Goal: Task Accomplishment & Management: Use online tool/utility

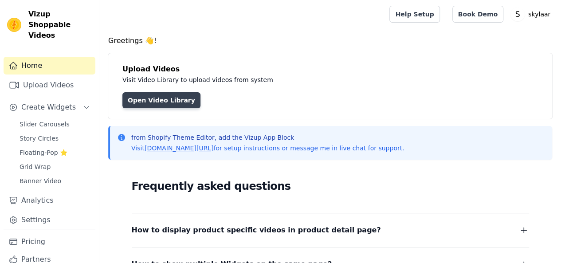
click at [175, 99] on link "Open Video Library" at bounding box center [161, 100] width 78 height 16
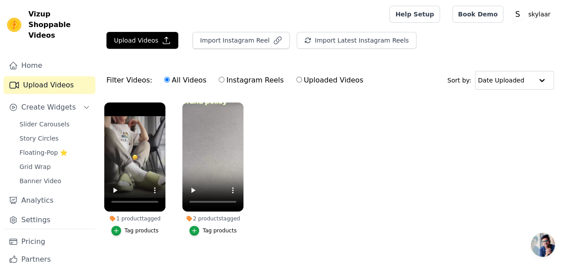
click at [199, 215] on div "2 products tagged" at bounding box center [212, 218] width 61 height 7
click at [194, 227] on icon "button" at bounding box center [194, 230] width 6 height 6
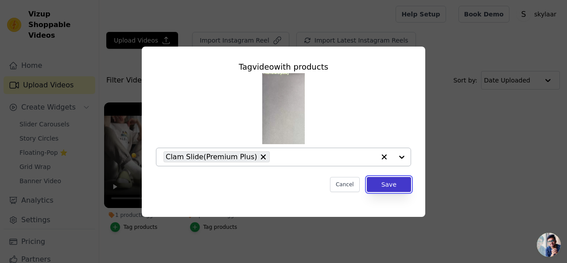
click at [390, 181] on button "Save" at bounding box center [389, 184] width 44 height 15
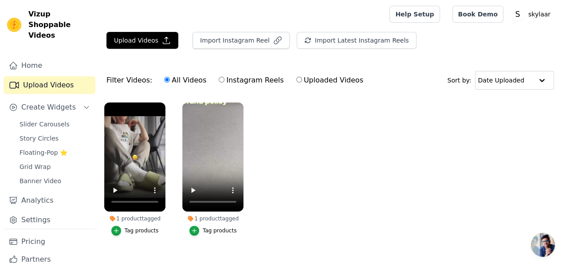
click at [302, 185] on ul "1 product tagged Tag products 1 product tagged Tag products" at bounding box center [329, 178] width 461 height 160
click at [195, 227] on icon "button" at bounding box center [194, 230] width 6 height 6
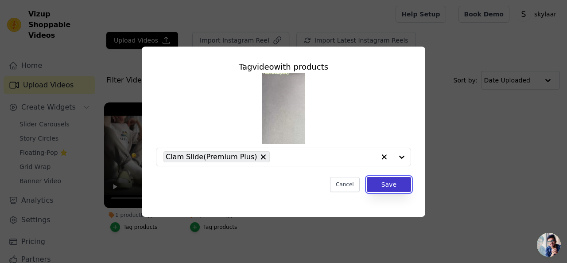
click at [396, 187] on button "Save" at bounding box center [389, 184] width 44 height 15
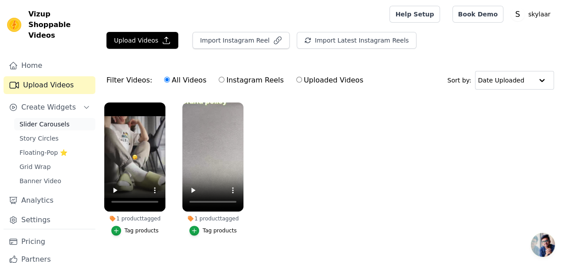
click at [48, 120] on span "Slider Carousels" at bounding box center [45, 124] width 50 height 9
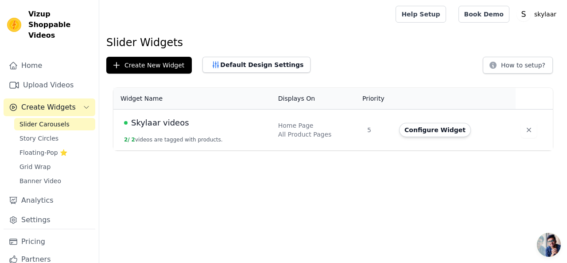
click at [313, 129] on div "Home Page" at bounding box center [317, 125] width 78 height 9
click at [444, 131] on button "Configure Widget" at bounding box center [435, 130] width 72 height 14
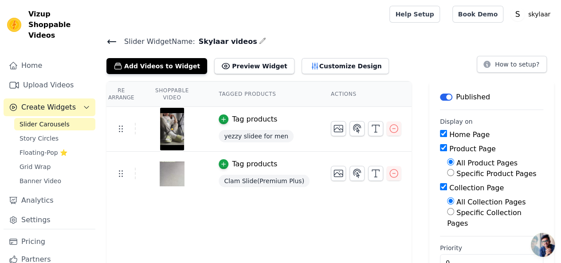
click at [241, 161] on div "Tag products" at bounding box center [254, 164] width 45 height 11
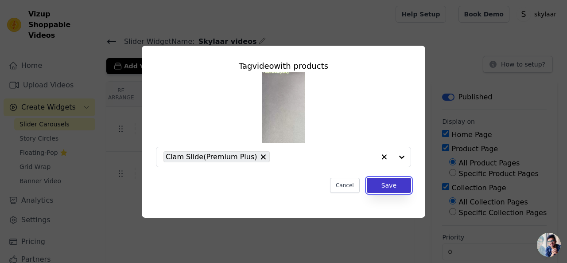
click at [389, 184] on button "Save" at bounding box center [389, 185] width 44 height 15
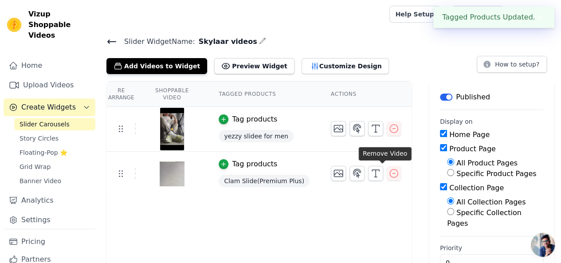
click at [253, 163] on div "Tag products" at bounding box center [254, 164] width 45 height 11
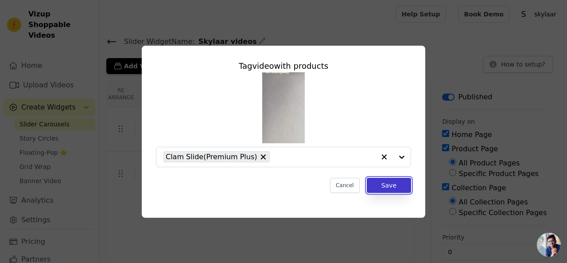
click at [380, 187] on button "Save" at bounding box center [389, 185] width 44 height 15
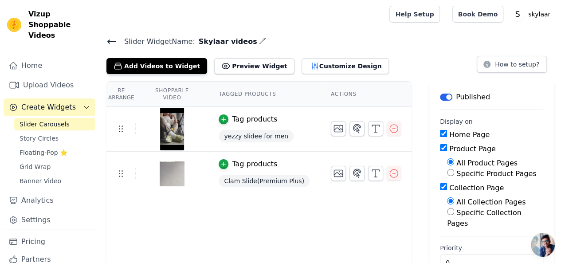
click at [447, 162] on input "All Product Pages" at bounding box center [450, 161] width 7 height 7
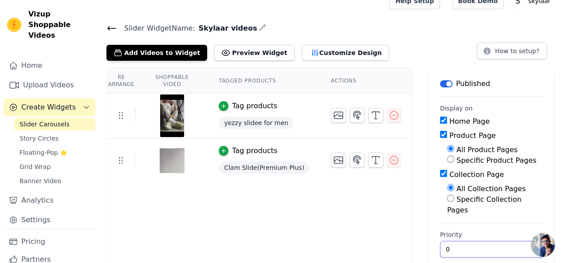
click at [442, 241] on input "0" at bounding box center [491, 249] width 103 height 17
click at [500, 241] on input "0" at bounding box center [491, 249] width 103 height 17
type input "1"
click at [499, 241] on input "1" at bounding box center [491, 249] width 103 height 17
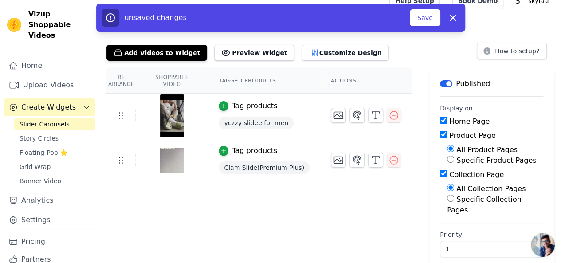
click at [410, 193] on div "Re Arrange Shoppable Video Tagged Products Actions Tag products yezzy slidee fo…" at bounding box center [329, 171] width 461 height 207
click at [428, 16] on button "Save" at bounding box center [425, 17] width 30 height 17
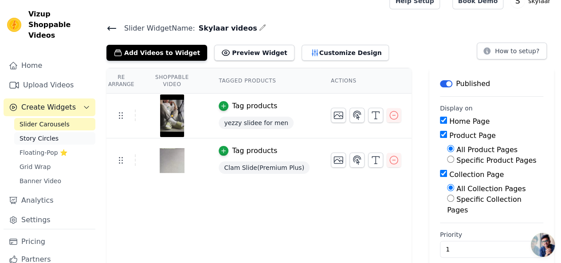
click at [50, 132] on link "Story Circles" at bounding box center [54, 138] width 81 height 12
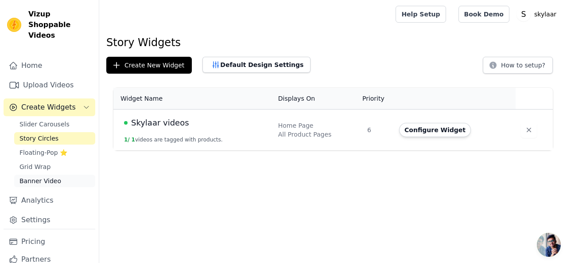
click at [43, 176] on span "Banner Video" at bounding box center [41, 180] width 42 height 9
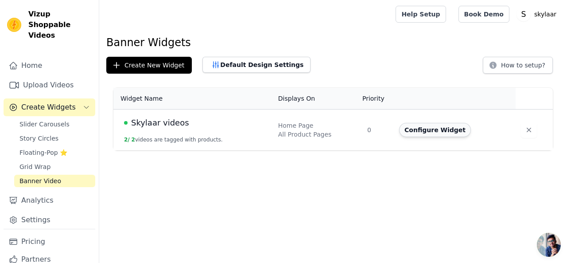
click at [437, 132] on button "Configure Widget" at bounding box center [435, 130] width 72 height 14
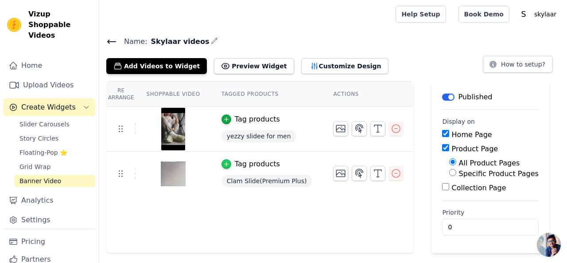
click at [224, 160] on div "button" at bounding box center [227, 164] width 10 height 10
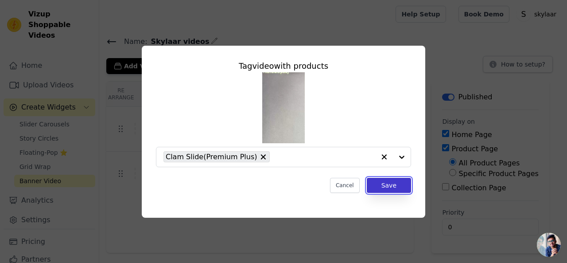
click at [386, 188] on button "Save" at bounding box center [389, 185] width 44 height 15
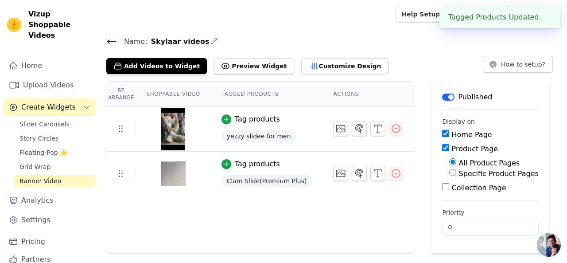
click at [442, 188] on input "Collection Page" at bounding box center [445, 186] width 7 height 7
checkbox input "true"
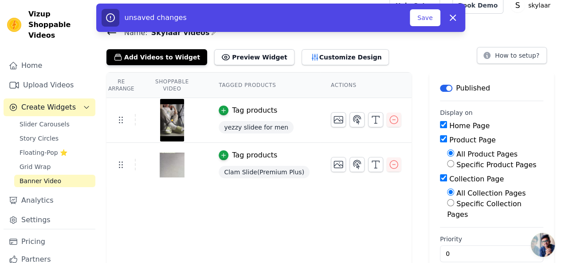
scroll to position [13, 0]
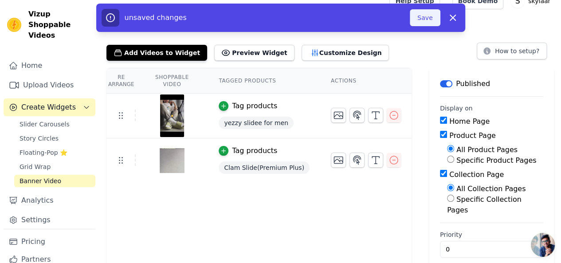
click at [427, 14] on button "Save" at bounding box center [425, 17] width 30 height 17
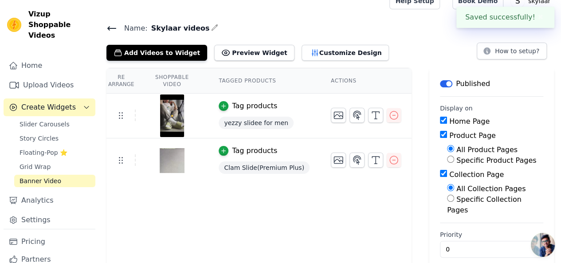
click at [418, 16] on main "Name: Skylaar videos Add Videos to Widget Preview Widget Customize Design How t…" at bounding box center [329, 145] width 461 height 260
click at [37, 162] on span "Grid Wrap" at bounding box center [35, 166] width 31 height 9
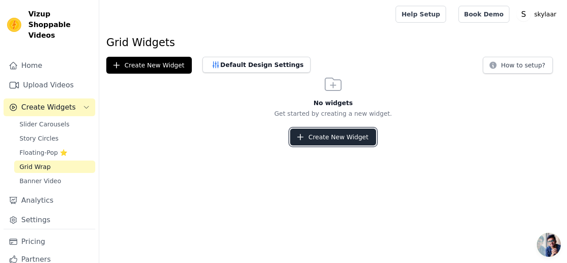
click at [323, 140] on button "Create New Widget" at bounding box center [333, 137] width 86 height 17
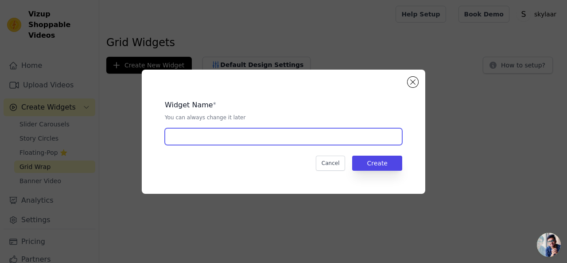
click at [201, 141] on input "text" at bounding box center [284, 136] width 238 height 17
type input "videos"
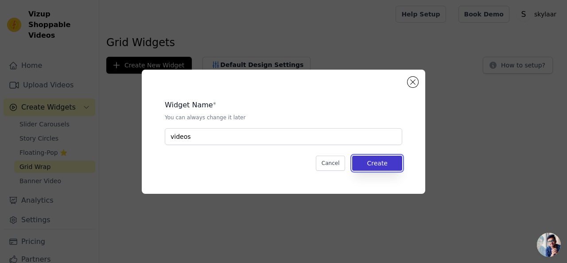
click at [377, 168] on button "Create" at bounding box center [377, 163] width 50 height 15
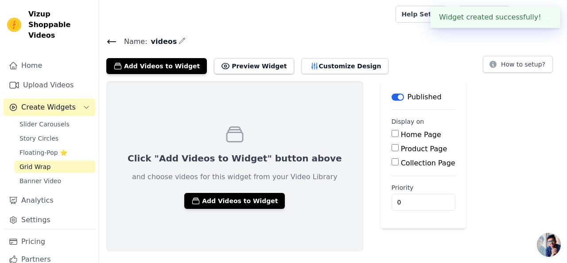
click at [392, 133] on input "Home Page" at bounding box center [395, 133] width 7 height 7
checkbox input "true"
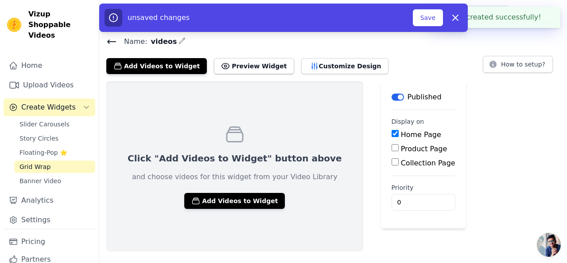
click at [392, 147] on input "Product Page" at bounding box center [395, 147] width 7 height 7
checkbox input "true"
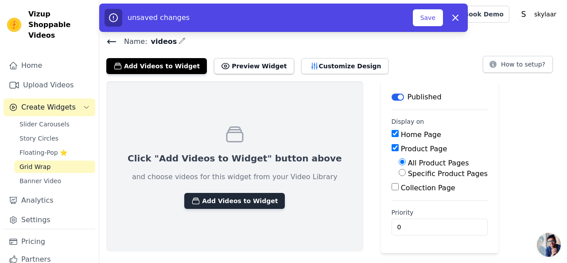
click at [226, 203] on button "Add Videos to Widget" at bounding box center [234, 201] width 101 height 16
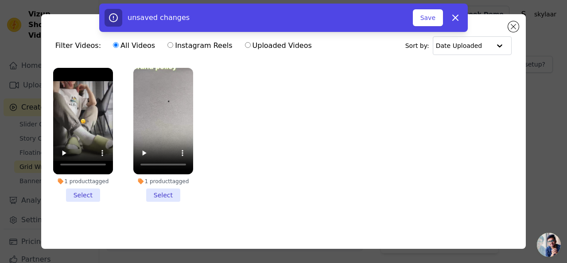
click at [161, 191] on li "1 product tagged Select" at bounding box center [163, 135] width 60 height 134
click at [0, 0] on input "1 product tagged Select" at bounding box center [0, 0] width 0 height 0
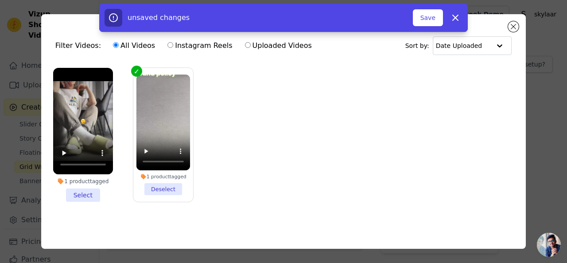
click at [85, 190] on li "1 product tagged Select" at bounding box center [83, 135] width 60 height 134
click at [0, 0] on input "1 product tagged Select" at bounding box center [0, 0] width 0 height 0
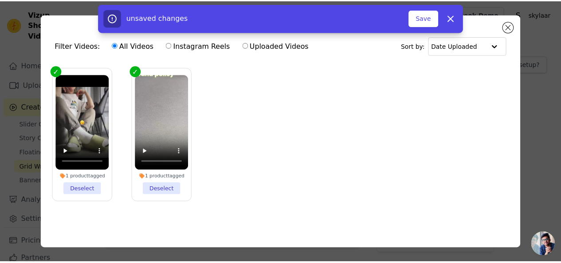
scroll to position [2, 0]
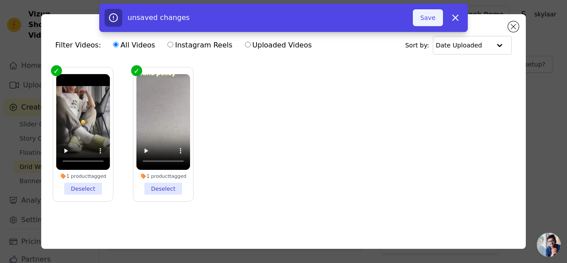
click at [428, 20] on button "Save" at bounding box center [428, 17] width 30 height 17
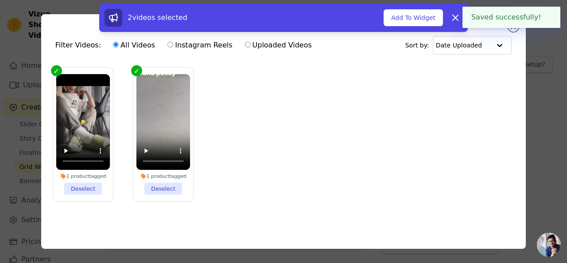
click at [431, 17] on button "Add To Widget" at bounding box center [413, 17] width 59 height 17
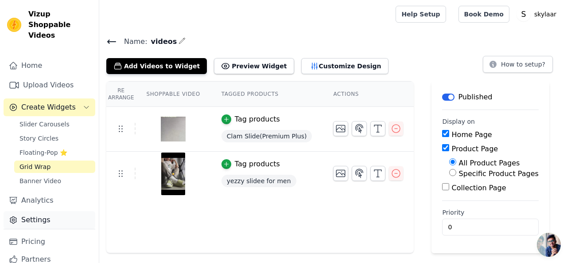
click at [44, 213] on link "Settings" at bounding box center [50, 220] width 92 height 18
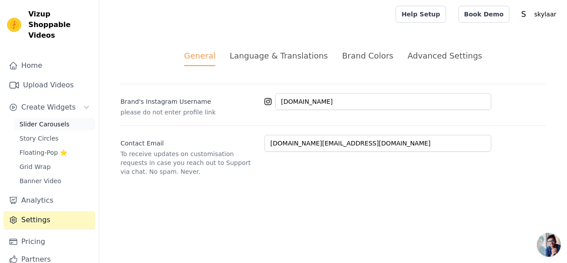
click at [57, 118] on link "Slider Carousels" at bounding box center [54, 124] width 81 height 12
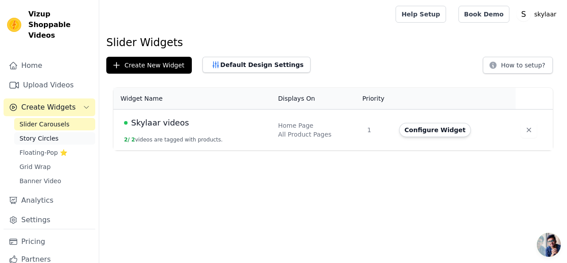
click at [51, 133] on link "Story Circles" at bounding box center [54, 138] width 81 height 12
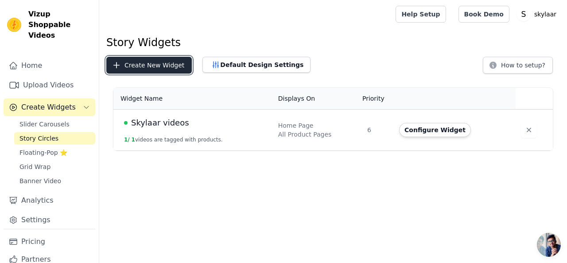
click at [149, 63] on button "Create New Widget" at bounding box center [149, 65] width 86 height 17
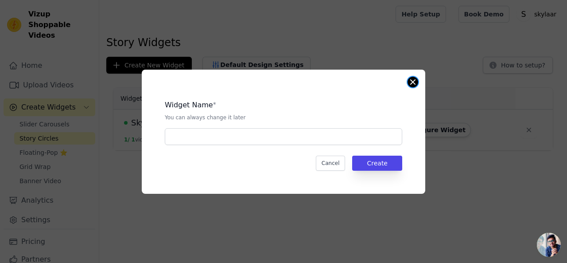
click at [415, 84] on button "Close modal" at bounding box center [413, 82] width 11 height 11
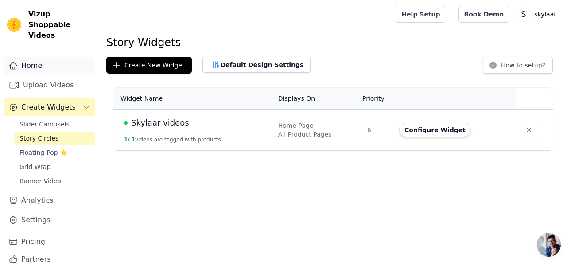
click at [28, 57] on link "Home" at bounding box center [50, 66] width 92 height 18
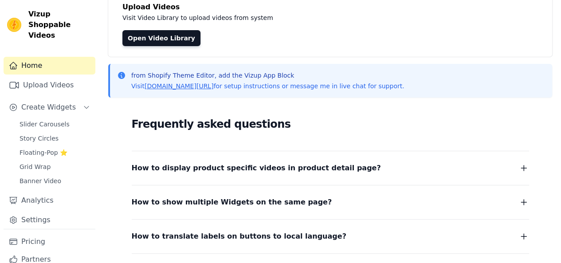
scroll to position [89, 0]
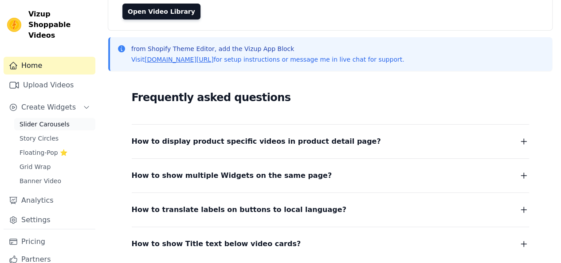
click at [58, 120] on span "Slider Carousels" at bounding box center [45, 124] width 50 height 9
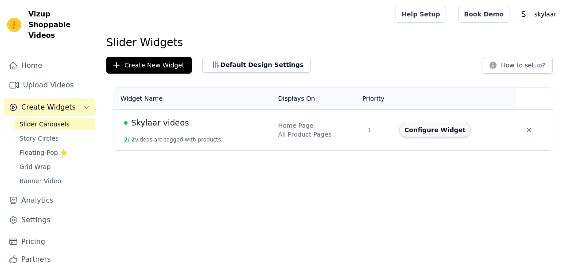
click at [419, 132] on button "Configure Widget" at bounding box center [435, 130] width 72 height 14
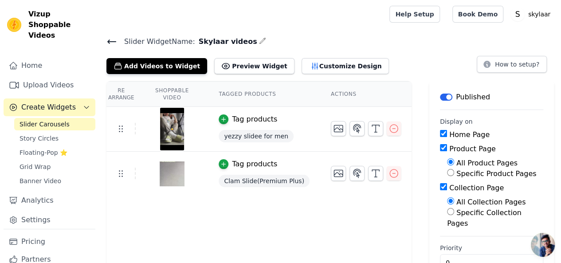
click at [250, 119] on div "Tag products" at bounding box center [254, 119] width 45 height 11
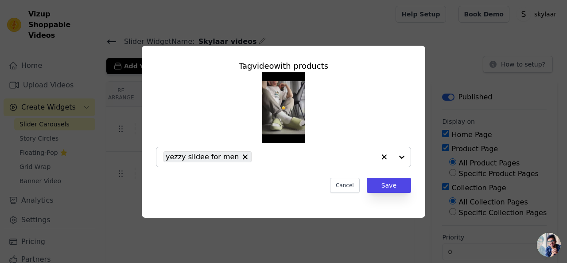
click at [331, 161] on input "text" at bounding box center [315, 157] width 119 height 11
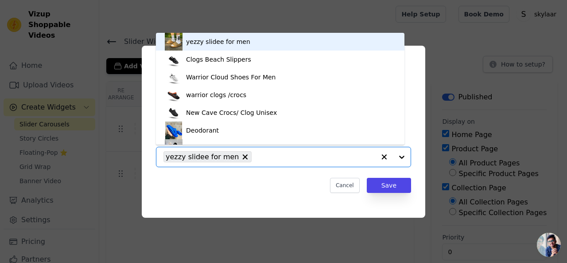
click at [229, 47] on div "yezzy slidee for men" at bounding box center [280, 42] width 231 height 18
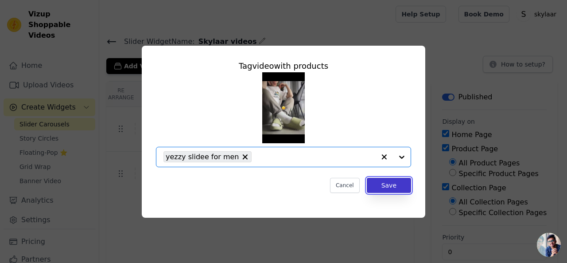
click at [386, 184] on button "Save" at bounding box center [389, 185] width 44 height 15
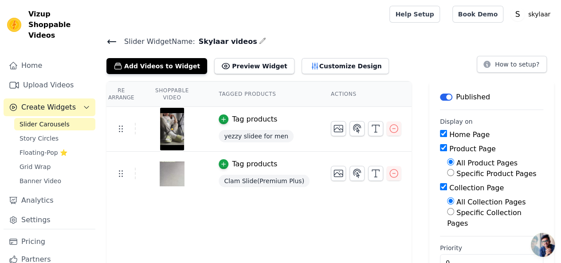
click at [440, 185] on input "Collection Page" at bounding box center [443, 186] width 7 height 7
checkbox input "false"
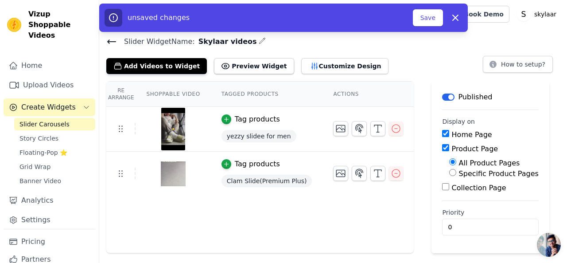
click at [449, 173] on input "Specific Product Pages" at bounding box center [452, 172] width 7 height 7
radio input "true"
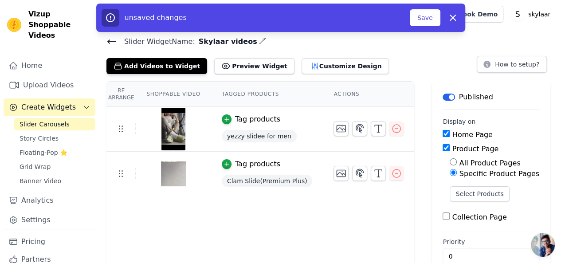
click at [168, 132] on img at bounding box center [173, 129] width 25 height 43
click at [324, 213] on div "Re Arrange Shoppable Video Tagged Products Actions Tag products yezzy slidee fo…" at bounding box center [260, 181] width 308 height 201
click at [179, 176] on img at bounding box center [173, 173] width 25 height 43
click at [263, 163] on div "Tag products" at bounding box center [257, 164] width 45 height 11
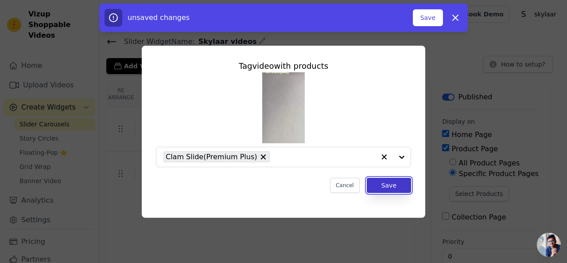
click at [387, 187] on button "Save" at bounding box center [389, 185] width 44 height 15
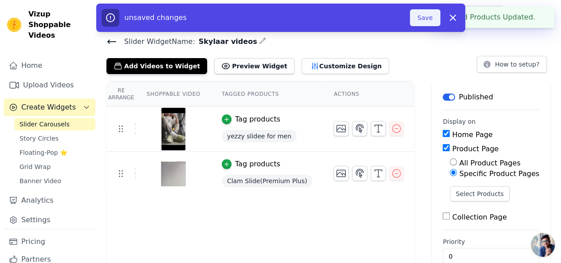
click at [422, 18] on button "Save" at bounding box center [425, 17] width 30 height 17
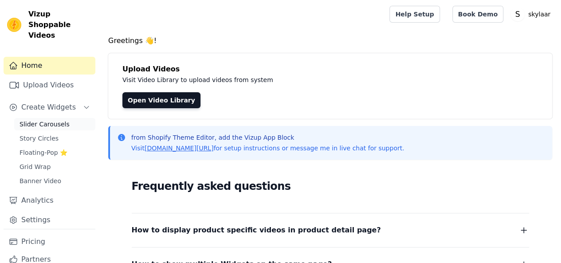
click at [50, 120] on span "Slider Carousels" at bounding box center [45, 124] width 50 height 9
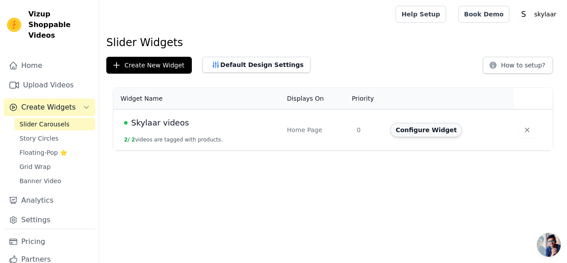
click at [410, 130] on button "Configure Widget" at bounding box center [427, 130] width 72 height 14
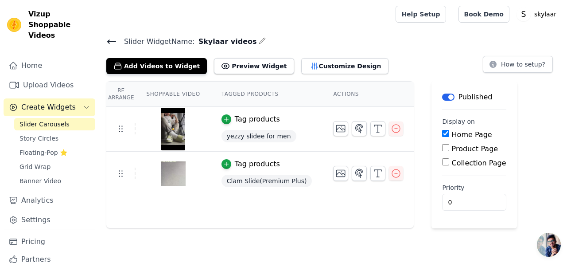
click at [442, 148] on div "Product Page" at bounding box center [474, 149] width 64 height 11
click at [442, 148] on input "Product Page" at bounding box center [445, 147] width 7 height 7
checkbox input "true"
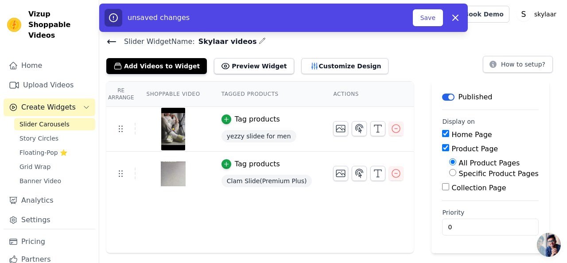
click at [449, 175] on input "Specific Product Pages" at bounding box center [452, 172] width 7 height 7
radio input "true"
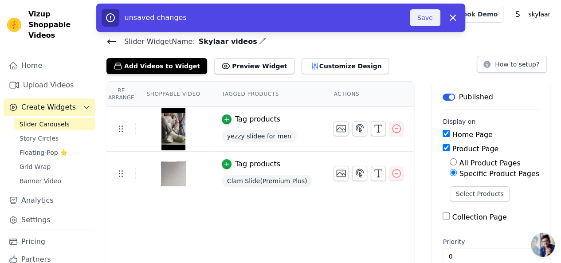
click at [436, 22] on button "Save" at bounding box center [425, 17] width 30 height 17
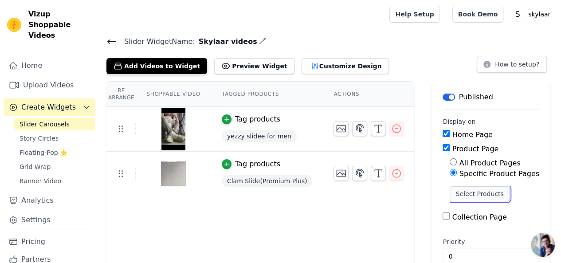
click at [457, 196] on button "Select Products" at bounding box center [478, 193] width 59 height 15
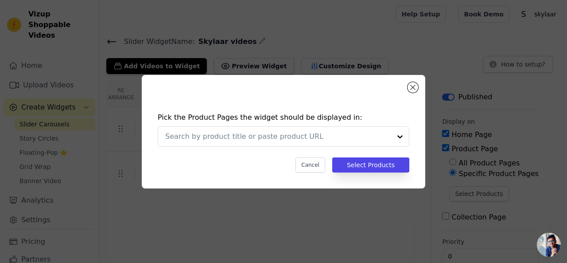
click at [554, 113] on div "Pick the Product Pages the widget should be displayed in: Cancel Select Products" at bounding box center [283, 131] width 567 height 263
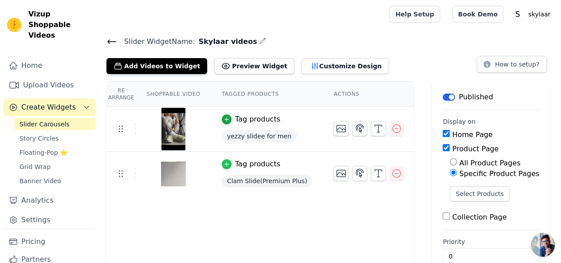
click at [224, 162] on icon "button" at bounding box center [226, 164] width 4 height 4
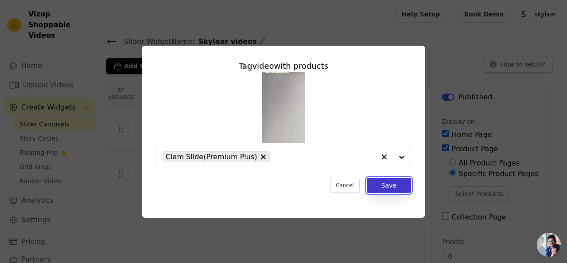
click at [392, 183] on button "Save" at bounding box center [389, 185] width 44 height 15
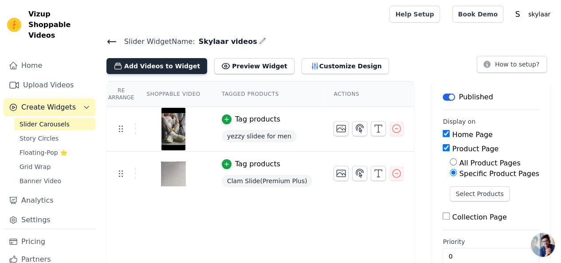
click at [145, 65] on button "Add Videos to Widget" at bounding box center [156, 66] width 101 height 16
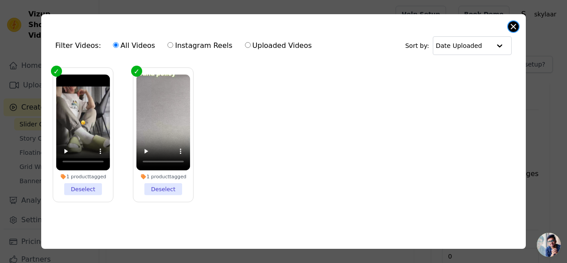
click at [513, 31] on button "Close modal" at bounding box center [513, 26] width 11 height 11
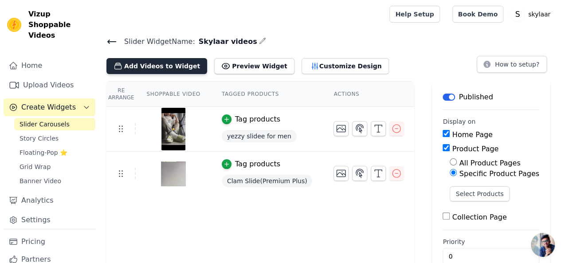
click at [164, 66] on button "Add Videos to Widget" at bounding box center [156, 66] width 101 height 16
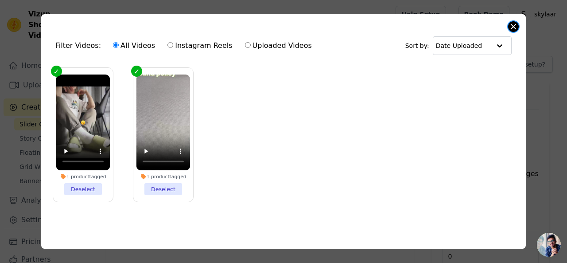
click at [515, 26] on button "Close modal" at bounding box center [513, 26] width 11 height 11
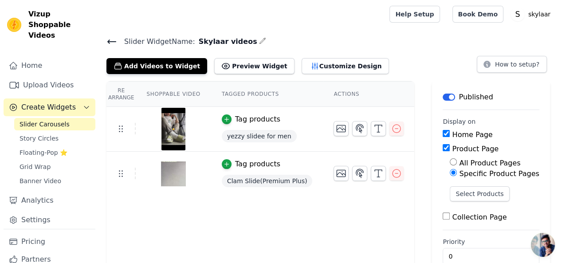
click at [113, 36] on icon at bounding box center [111, 41] width 11 height 11
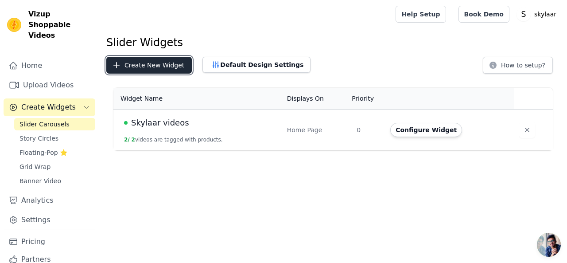
click at [139, 62] on button "Create New Widget" at bounding box center [149, 65] width 86 height 17
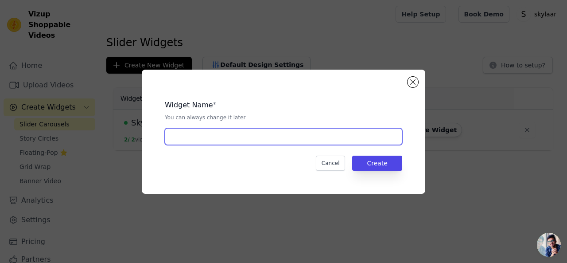
click at [203, 133] on input "text" at bounding box center [284, 136] width 238 height 17
type input "clam"
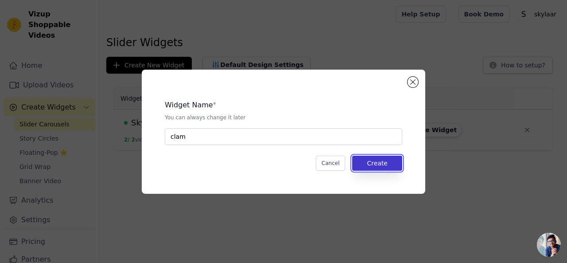
click at [391, 167] on button "Create" at bounding box center [377, 163] width 50 height 15
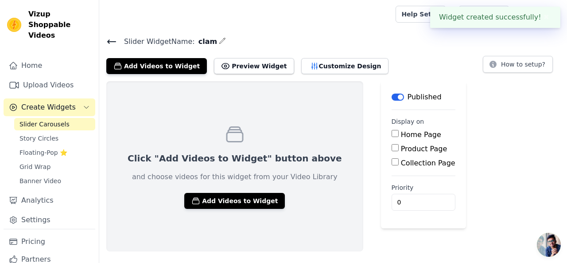
click at [224, 210] on div "Click "Add Videos to Widget" button above and choose videos for this widget fro…" at bounding box center [234, 166] width 257 height 170
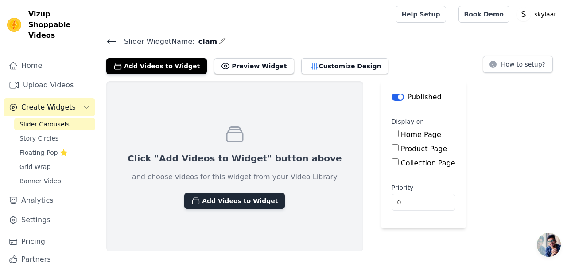
click at [223, 203] on button "Add Videos to Widget" at bounding box center [234, 201] width 101 height 16
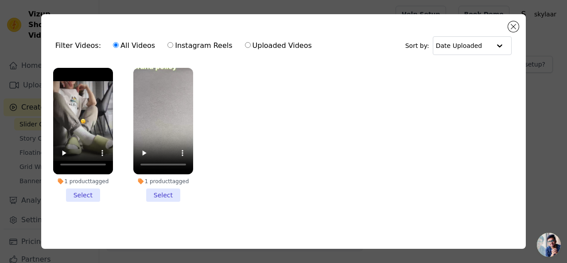
click at [156, 193] on li "1 product tagged Select" at bounding box center [163, 135] width 60 height 134
click at [0, 0] on input "1 product tagged Select" at bounding box center [0, 0] width 0 height 0
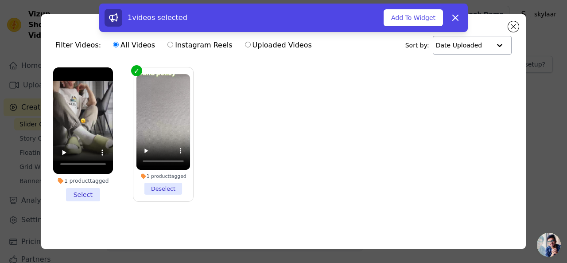
scroll to position [2, 0]
click at [423, 22] on button "Add To Widget" at bounding box center [413, 17] width 59 height 17
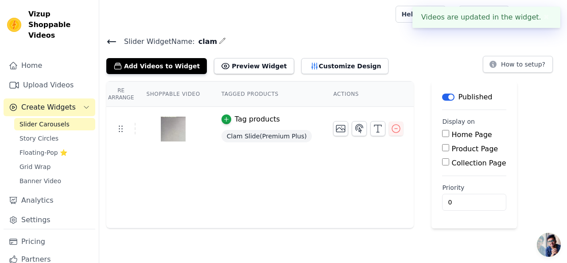
click at [442, 148] on input "Product Page" at bounding box center [445, 147] width 7 height 7
checkbox input "true"
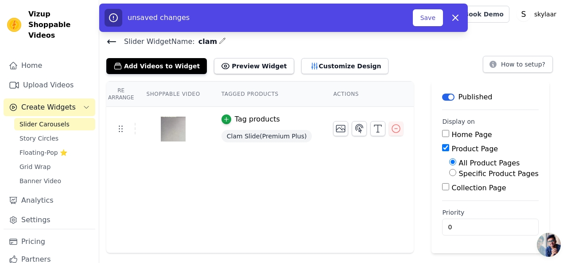
click at [449, 174] on input "Specific Product Pages" at bounding box center [452, 172] width 7 height 7
radio input "true"
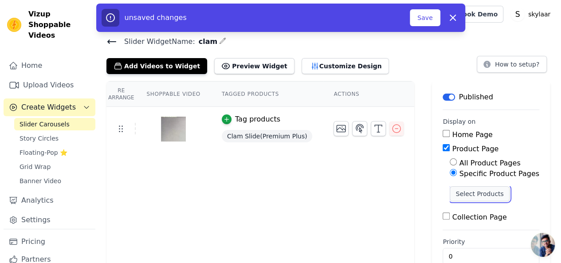
click at [449, 196] on button "Select Products" at bounding box center [478, 193] width 59 height 15
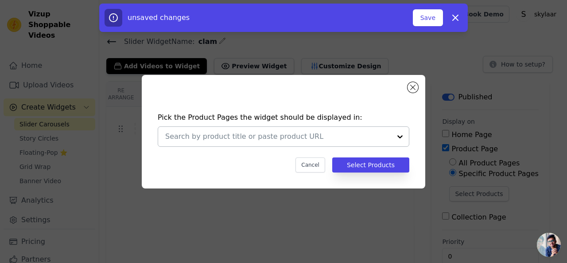
click at [242, 142] on div at bounding box center [278, 137] width 226 height 20
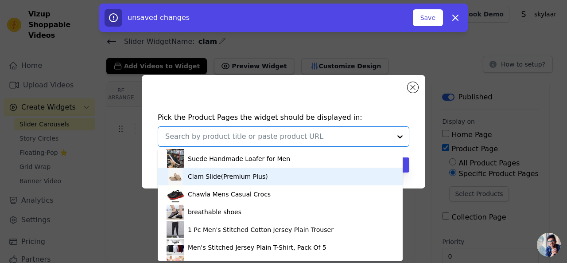
scroll to position [443, 0]
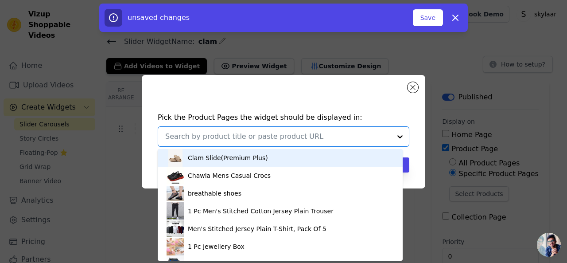
click at [226, 162] on div "Clam Slide(Premium Plus)" at bounding box center [280, 158] width 227 height 18
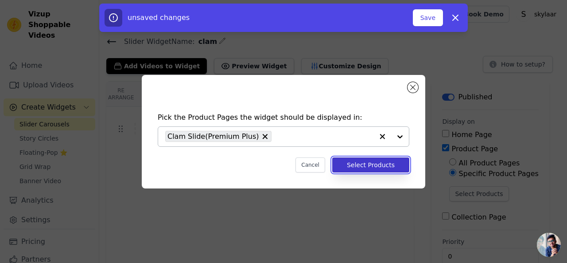
click at [366, 165] on button "Select Products" at bounding box center [370, 164] width 77 height 15
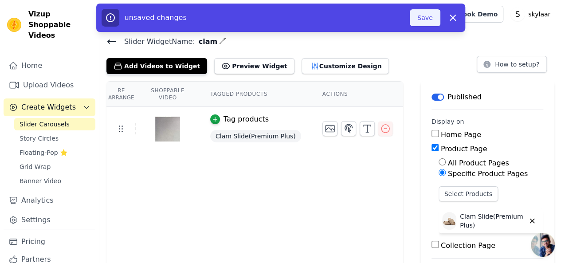
click at [422, 23] on button "Save" at bounding box center [425, 17] width 30 height 17
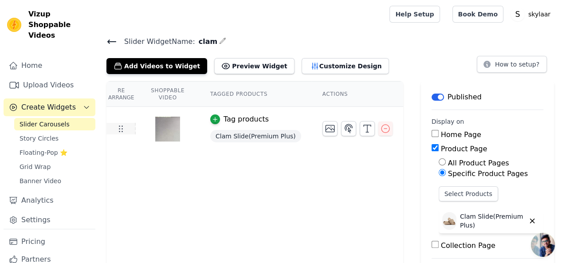
click at [124, 126] on icon at bounding box center [120, 128] width 11 height 11
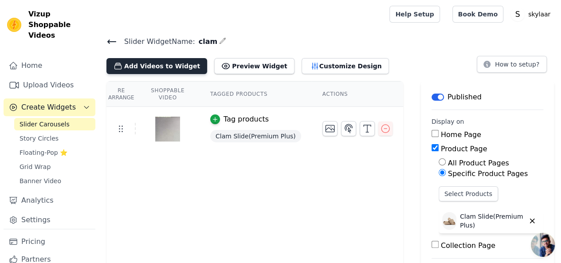
click at [152, 68] on button "Add Videos to Widget" at bounding box center [156, 66] width 101 height 16
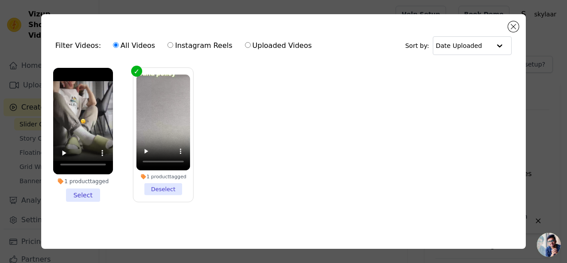
click at [168, 45] on input "Instagram Reels" at bounding box center [171, 45] width 6 height 6
radio input "true"
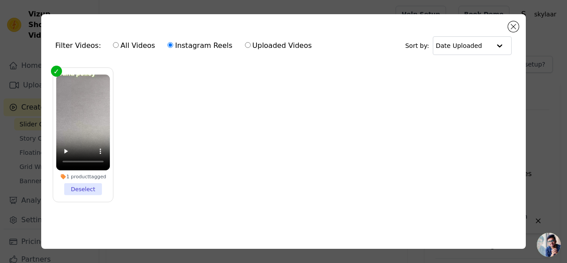
click at [113, 45] on input "All Videos" at bounding box center [116, 45] width 6 height 6
radio input "true"
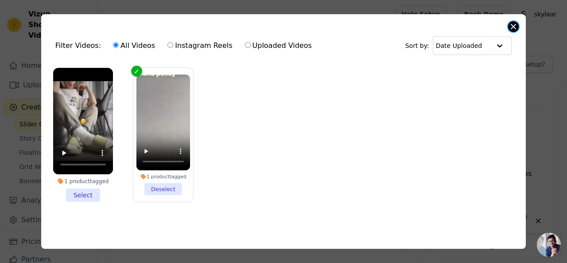
click at [516, 25] on button "Close modal" at bounding box center [513, 26] width 11 height 11
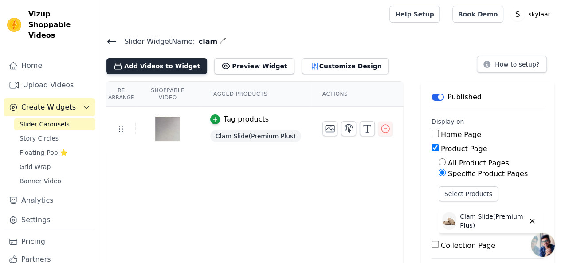
click at [155, 61] on button "Add Videos to Widget" at bounding box center [156, 66] width 101 height 16
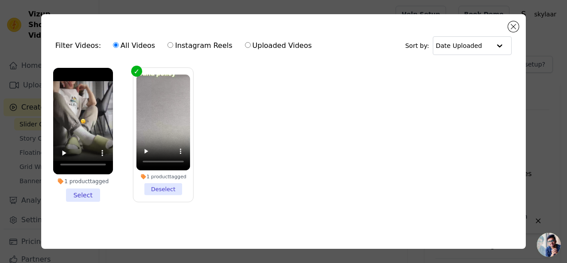
click at [245, 45] on input "Uploaded Videos" at bounding box center [248, 45] width 6 height 6
radio input "true"
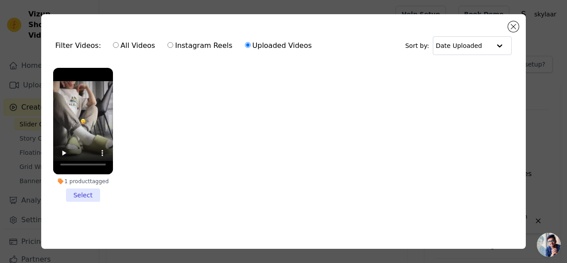
click at [113, 47] on input "All Videos" at bounding box center [116, 45] width 6 height 6
radio input "true"
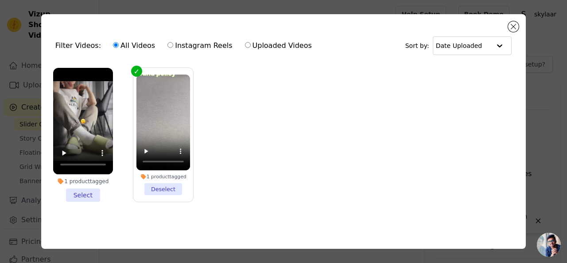
click at [168, 47] on input "Instagram Reels" at bounding box center [171, 45] width 6 height 6
radio input "true"
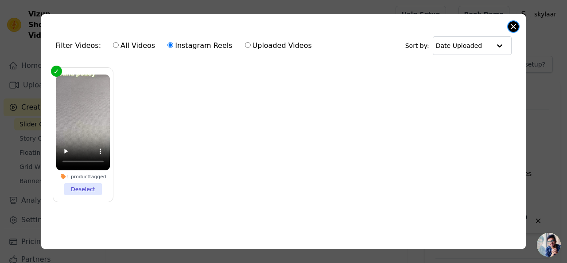
click at [512, 25] on button "Close modal" at bounding box center [513, 26] width 11 height 11
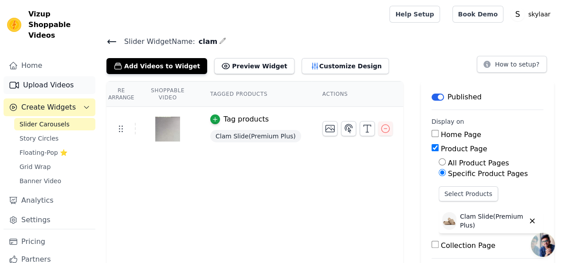
click at [59, 76] on link "Upload Videos" at bounding box center [50, 85] width 92 height 18
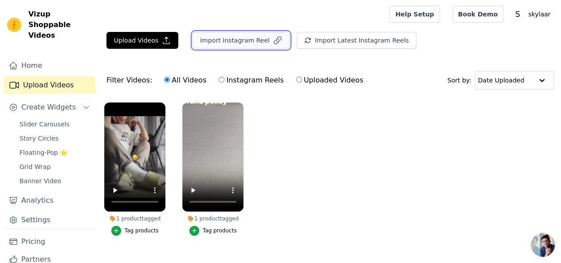
click at [238, 44] on button "Import Instagram Reel" at bounding box center [240, 40] width 97 height 17
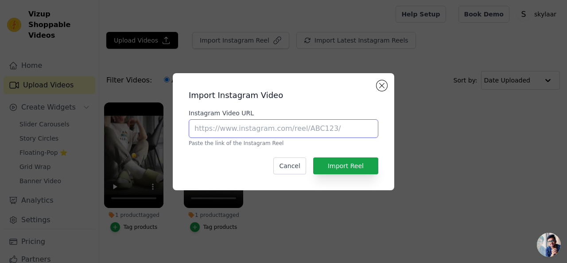
paste input "https://www.instagram.com/p/DNjomLzCssa/?utm_source=ig_web_copy_link&igsh=NHA4e…"
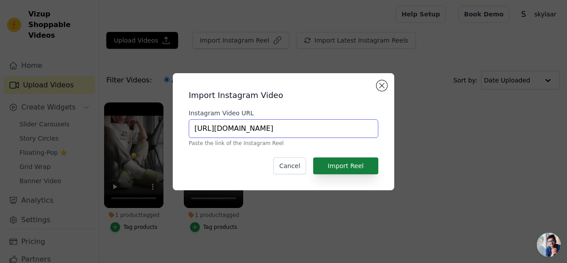
type input "https://www.instagram.com/p/DNjomLzCssa/?utm_source=ig_web_copy_link&igsh=NHA4e…"
click at [341, 164] on button "Import Reel" at bounding box center [345, 165] width 65 height 17
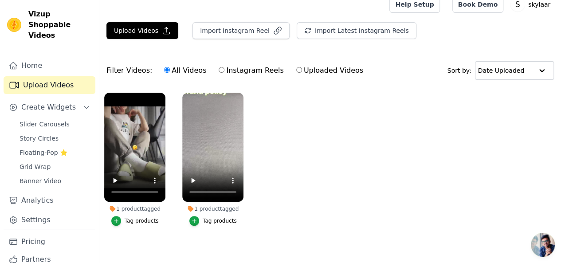
scroll to position [15, 0]
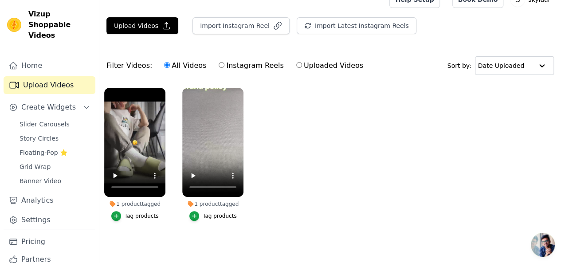
click at [296, 65] on input "Uploaded Videos" at bounding box center [299, 65] width 6 height 6
radio input "true"
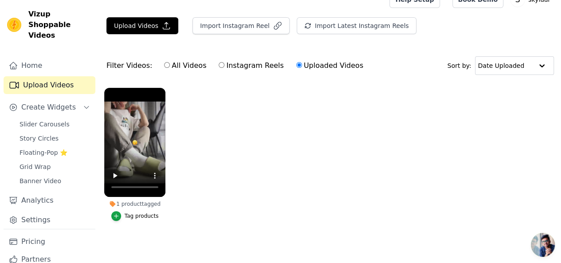
click at [164, 64] on input "All Videos" at bounding box center [167, 65] width 6 height 6
radio input "true"
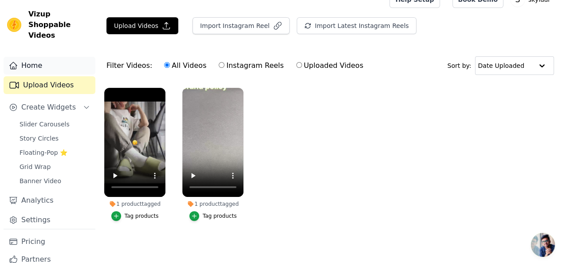
click at [47, 59] on link "Home" at bounding box center [50, 66] width 92 height 18
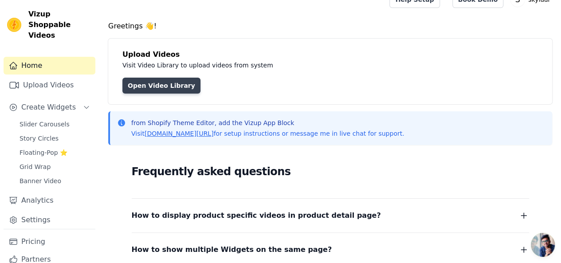
click at [157, 85] on link "Open Video Library" at bounding box center [161, 86] width 78 height 16
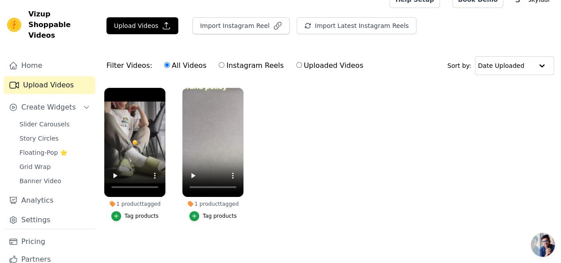
click at [48, 76] on link "Upload Videos" at bounding box center [50, 85] width 92 height 18
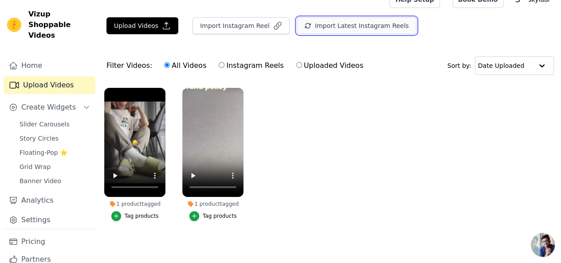
click at [313, 27] on button "Import Latest Instagram Reels" at bounding box center [357, 25] width 120 height 17
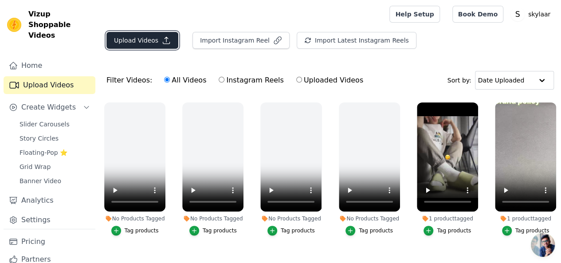
click at [151, 39] on button "Upload Videos" at bounding box center [142, 40] width 72 height 17
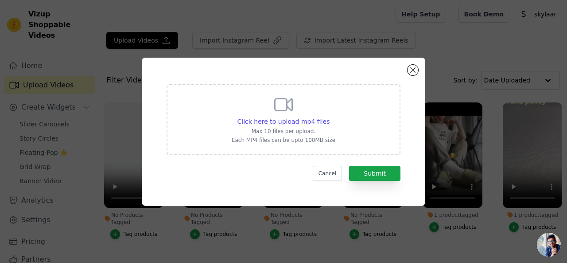
click at [269, 131] on p "Max 10 files per upload." at bounding box center [284, 131] width 104 height 7
click at [329, 117] on input "Click here to upload mp4 files Max 10 files per upload. Each MP4 files can be u…" at bounding box center [329, 117] width 0 height 0
type input "C:\fakepath\WhatsApp Video 2025-05-21 at 2.49.25 PM.mp4"
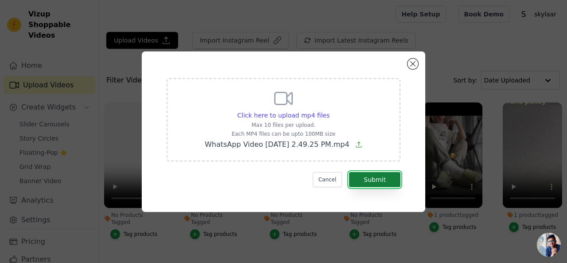
click at [386, 176] on button "Submit" at bounding box center [374, 179] width 51 height 15
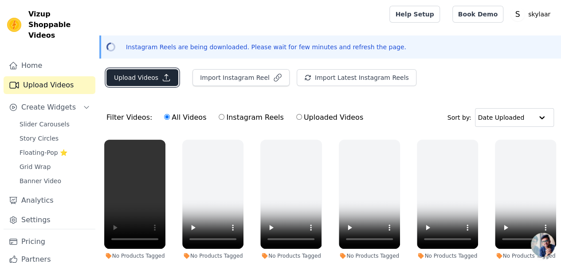
click at [114, 76] on button "Upload Videos" at bounding box center [142, 77] width 72 height 17
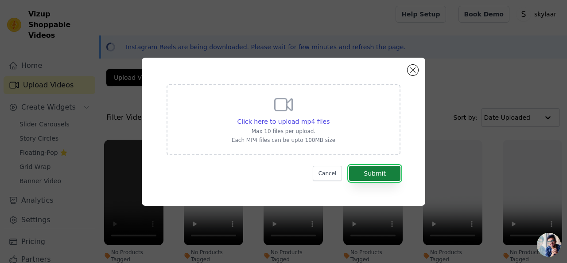
click at [373, 173] on button "Submit" at bounding box center [374, 173] width 51 height 15
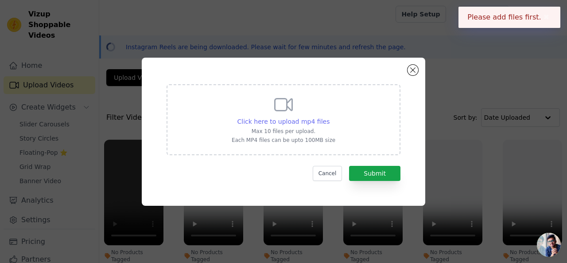
click at [305, 124] on span "Click here to upload mp4 files" at bounding box center [284, 121] width 93 height 7
click at [329, 117] on input "Click here to upload mp4 files Max 10 files per upload. Each MP4 files can be u…" at bounding box center [329, 117] width 0 height 0
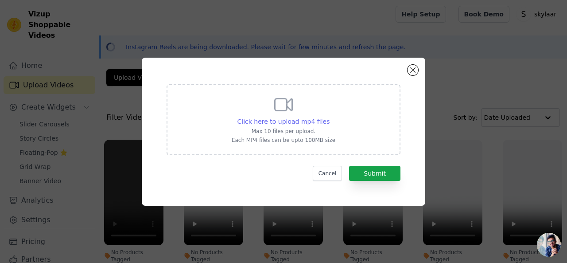
click at [320, 122] on span "Click here to upload mp4 files" at bounding box center [284, 121] width 93 height 7
click at [329, 117] on input "Click here to upload mp4 files Max 10 files per upload. Each MP4 files can be u…" at bounding box center [329, 117] width 0 height 0
type input "C:\fakepath\WhatsApp Video [DATE] 7.13.28 AM.mp4"
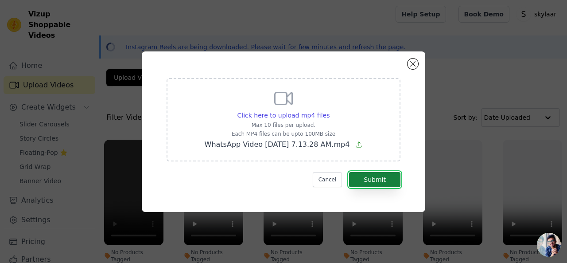
click at [369, 181] on button "Submit" at bounding box center [374, 179] width 51 height 15
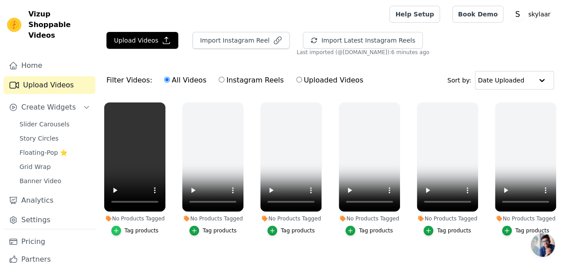
click at [115, 227] on icon "button" at bounding box center [116, 230] width 6 height 6
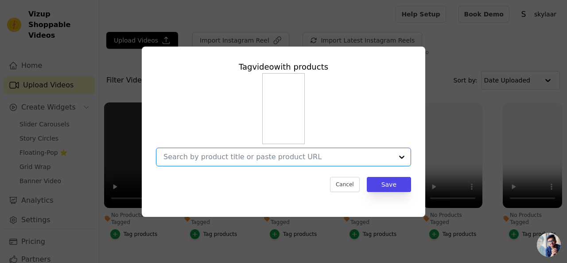
click at [309, 160] on input "No Products Tagged Tag video with products Option undefined, selected. Select i…" at bounding box center [279, 156] width 230 height 8
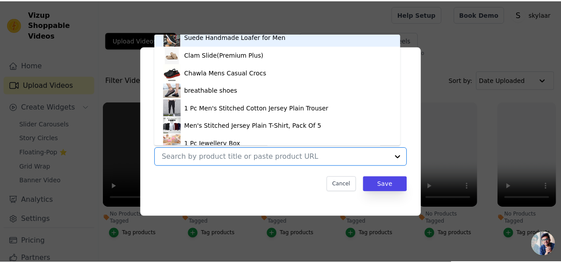
scroll to position [443, 0]
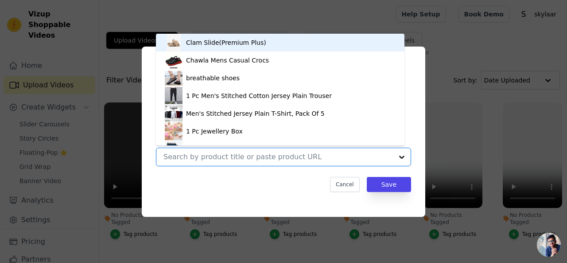
click at [239, 44] on div "Clam Slide(Premium Plus)" at bounding box center [226, 42] width 80 height 9
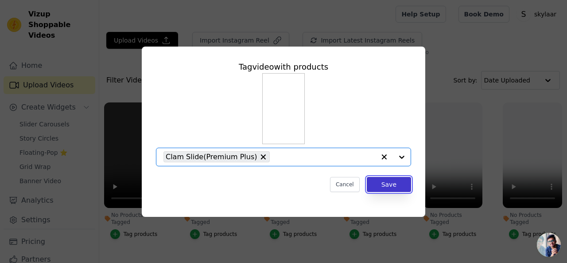
click at [393, 186] on button "Save" at bounding box center [389, 184] width 44 height 15
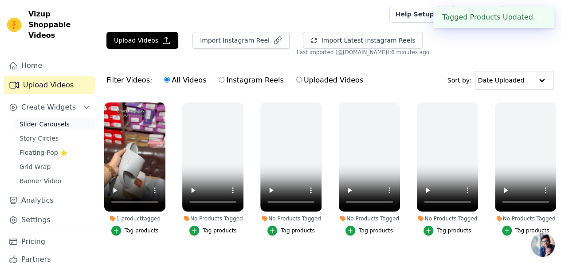
click at [48, 120] on span "Slider Carousels" at bounding box center [45, 124] width 50 height 9
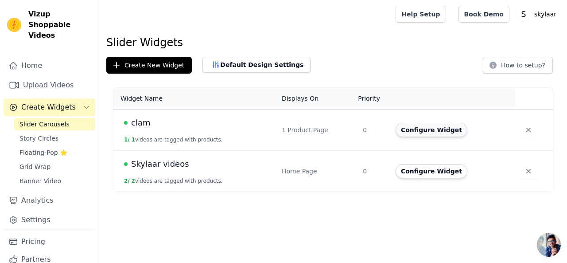
click at [413, 128] on button "Configure Widget" at bounding box center [432, 130] width 72 height 14
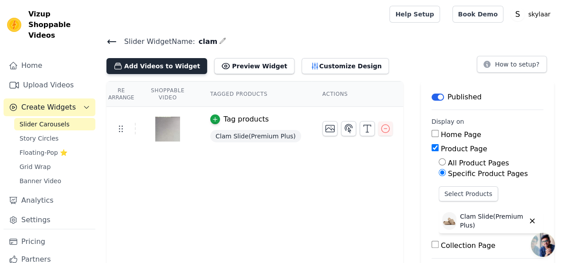
click at [144, 66] on button "Add Videos to Widget" at bounding box center [156, 66] width 101 height 16
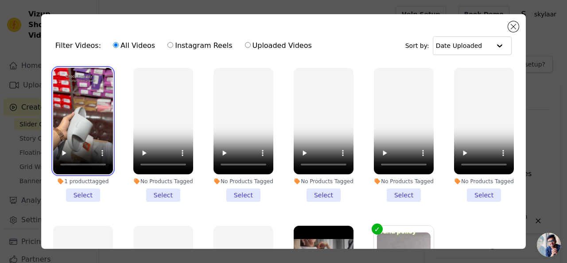
click at [79, 133] on video at bounding box center [83, 121] width 60 height 106
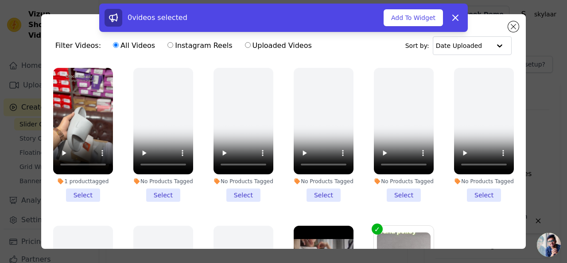
click at [82, 192] on li "1 product tagged Select" at bounding box center [83, 135] width 60 height 134
click at [0, 0] on input "1 product tagged Select" at bounding box center [0, 0] width 0 height 0
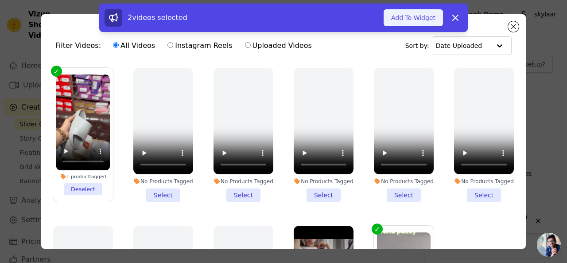
click at [427, 19] on button "Add To Widget" at bounding box center [413, 17] width 59 height 17
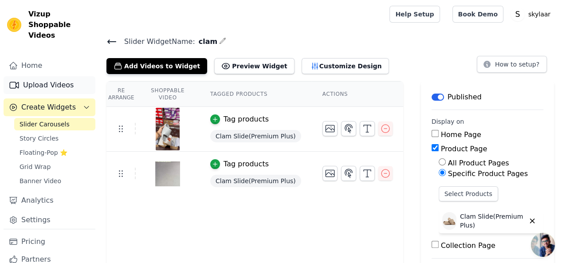
click at [44, 76] on link "Upload Videos" at bounding box center [50, 85] width 92 height 18
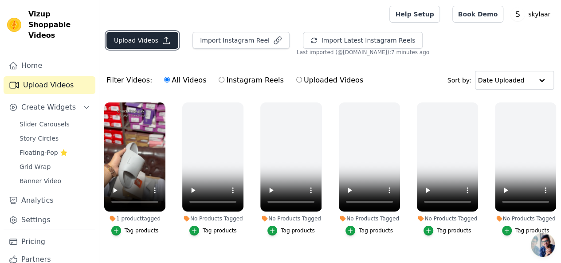
click at [142, 37] on button "Upload Videos" at bounding box center [142, 40] width 72 height 17
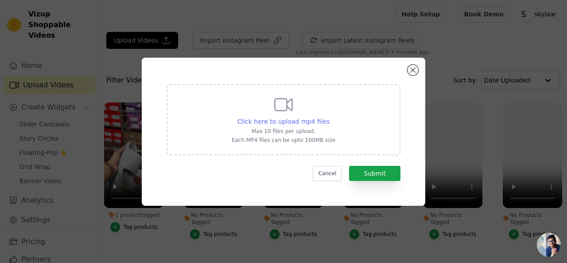
click at [288, 121] on span "Click here to upload mp4 files" at bounding box center [284, 121] width 93 height 7
click at [329, 117] on input "Click here to upload mp4 files Max 10 files per upload. Each MP4 files can be u…" at bounding box center [329, 117] width 0 height 0
type input "C:\fakepath\WhatsApp Video [DATE] 7.12.19 AM.mp4"
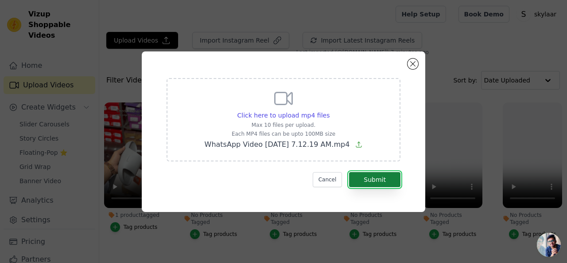
click at [386, 183] on button "Submit" at bounding box center [374, 179] width 51 height 15
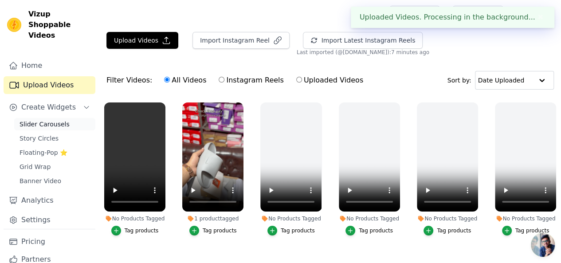
click at [51, 120] on span "Slider Carousels" at bounding box center [45, 124] width 50 height 9
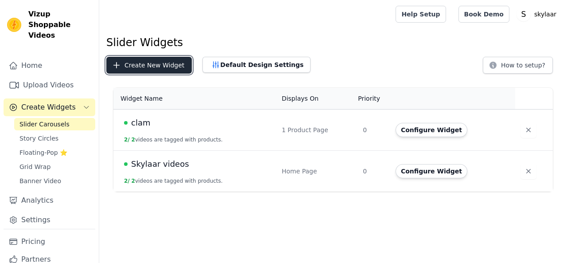
click at [150, 68] on button "Create New Widget" at bounding box center [149, 65] width 86 height 17
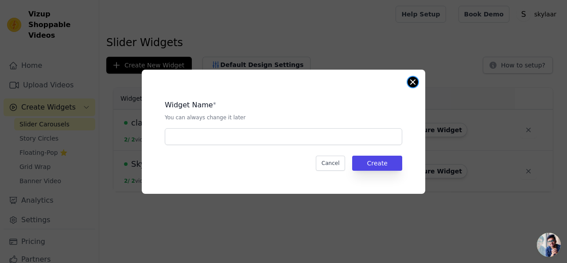
click at [415, 84] on button "Close modal" at bounding box center [413, 82] width 11 height 11
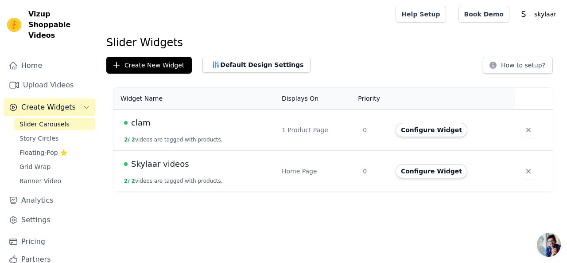
click at [34, 118] on link "Slider Carousels" at bounding box center [54, 124] width 81 height 12
click at [43, 120] on span "Slider Carousels" at bounding box center [45, 124] width 50 height 9
click at [176, 133] on td "clam 2 / 2 videos are tagged with products." at bounding box center [194, 129] width 163 height 41
click at [290, 132] on div "1 Product Page" at bounding box center [317, 129] width 70 height 9
click at [125, 119] on div "clam" at bounding box center [197, 123] width 147 height 12
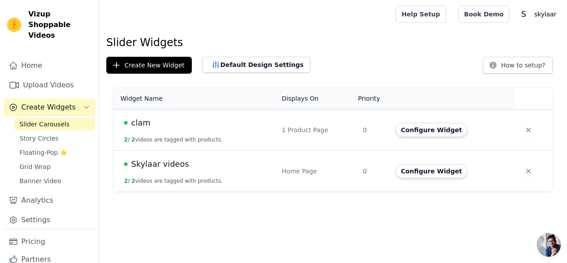
click at [143, 139] on button "2 / 2 videos are tagged with products." at bounding box center [173, 139] width 99 height 7
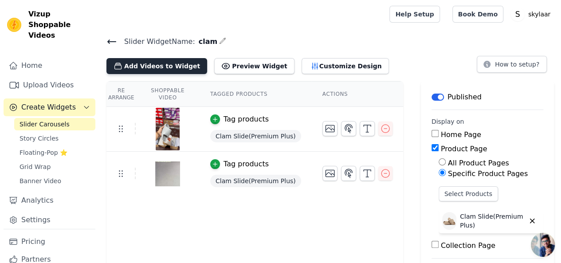
click at [151, 68] on button "Add Videos to Widget" at bounding box center [156, 66] width 101 height 16
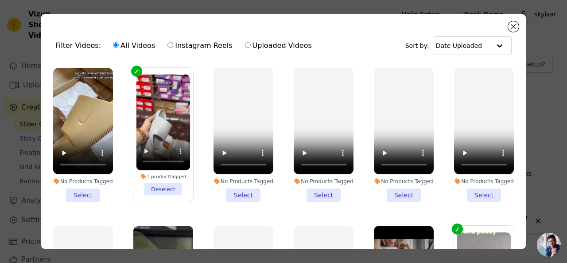
click at [73, 191] on li "No Products Tagged Select" at bounding box center [83, 135] width 60 height 134
click at [0, 0] on input "No Products Tagged Select" at bounding box center [0, 0] width 0 height 0
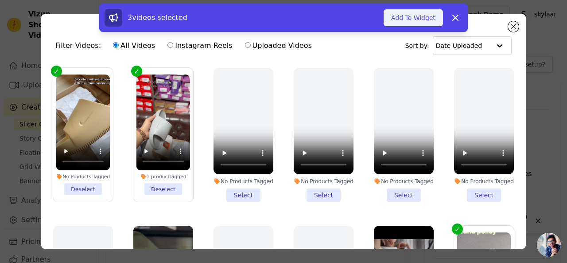
click at [408, 19] on button "Add To Widget" at bounding box center [413, 17] width 59 height 17
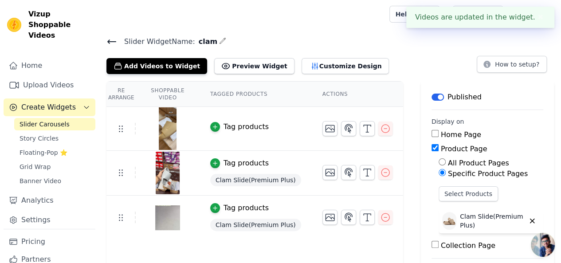
click at [360, 35] on h4 "Slider Widget Name: clam" at bounding box center [329, 41] width 447 height 12
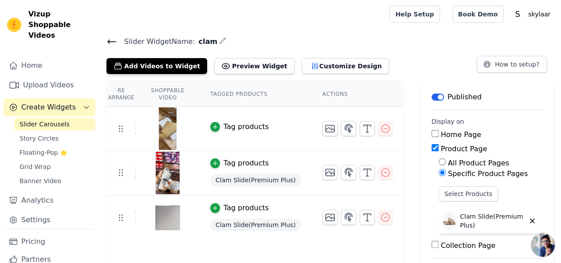
click at [166, 125] on img at bounding box center [167, 128] width 25 height 43
click at [218, 124] on icon "button" at bounding box center [215, 127] width 6 height 6
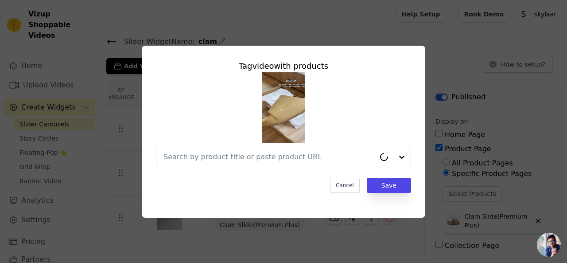
click at [291, 110] on img at bounding box center [283, 107] width 43 height 71
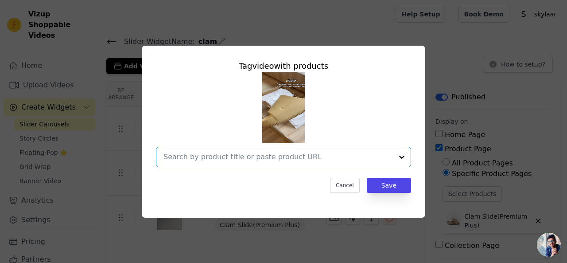
click at [391, 161] on input "text" at bounding box center [279, 157] width 230 height 11
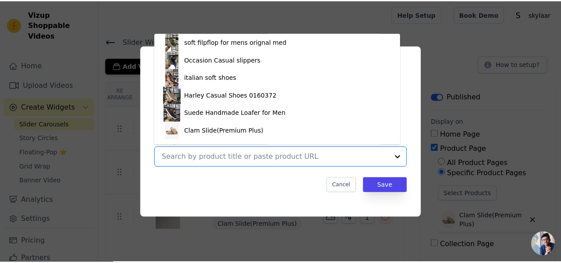
scroll to position [399, 0]
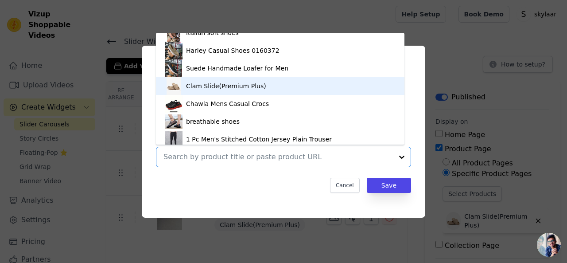
click at [207, 83] on div "Clam Slide(Premium Plus)" at bounding box center [226, 86] width 80 height 9
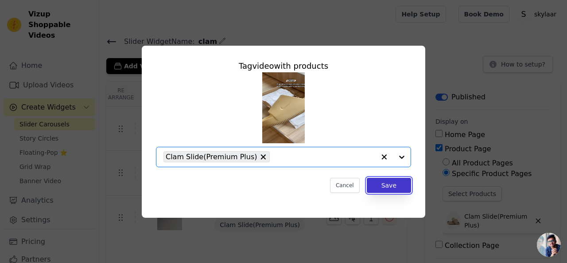
click at [390, 182] on button "Save" at bounding box center [389, 185] width 44 height 15
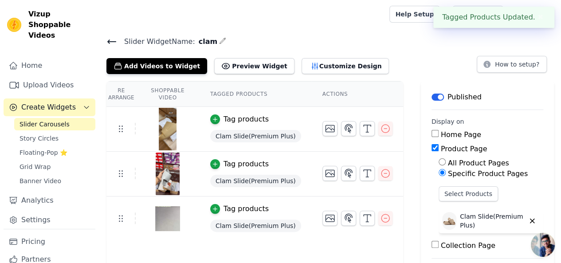
click at [167, 127] on img at bounding box center [167, 129] width 25 height 43
click at [173, 128] on img at bounding box center [167, 129] width 25 height 43
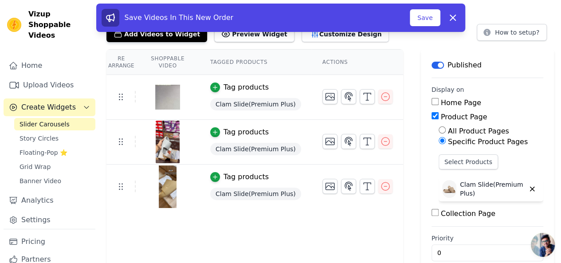
scroll to position [44, 0]
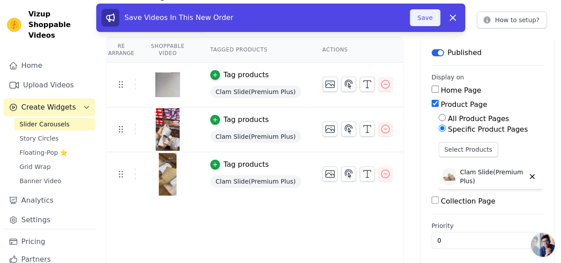
click at [438, 20] on button "Save" at bounding box center [425, 17] width 30 height 17
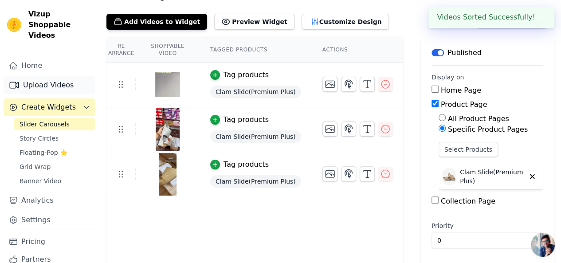
click at [28, 76] on link "Upload Videos" at bounding box center [50, 85] width 92 height 18
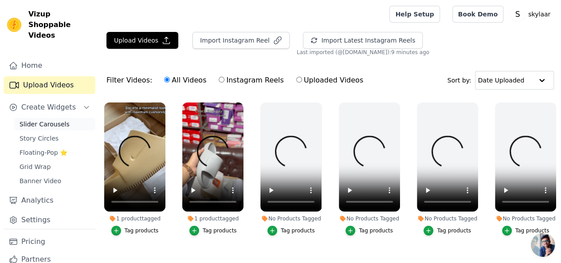
click at [51, 120] on span "Slider Carousels" at bounding box center [45, 124] width 50 height 9
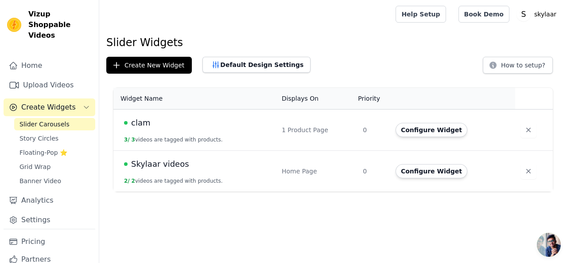
click at [209, 169] on div "Skylaar videos" at bounding box center [197, 164] width 147 height 12
click at [296, 176] on td "Home Page" at bounding box center [317, 171] width 81 height 41
click at [421, 171] on button "Configure Widget" at bounding box center [432, 171] width 72 height 14
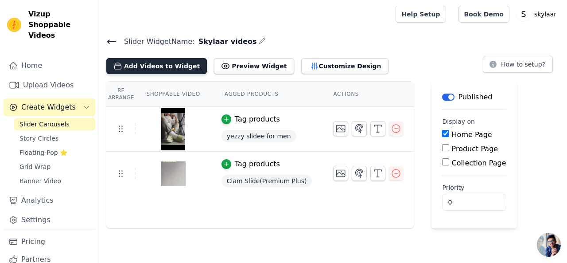
click at [156, 67] on button "Add Videos to Widget" at bounding box center [156, 66] width 101 height 16
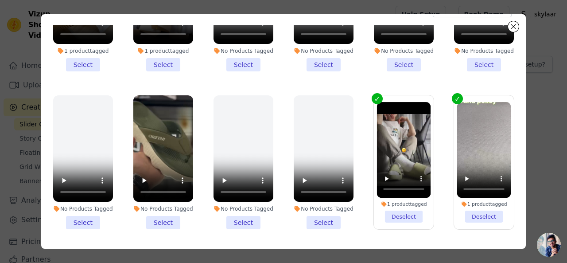
scroll to position [77, 0]
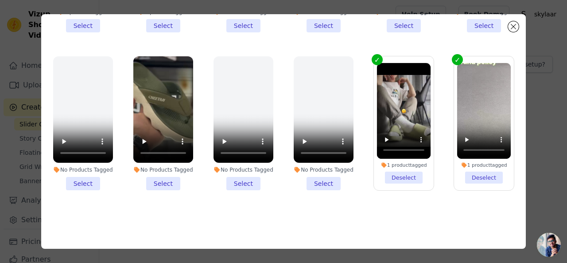
click at [157, 175] on li "No Products Tagged Select" at bounding box center [163, 123] width 60 height 134
click at [0, 0] on input "No Products Tagged Select" at bounding box center [0, 0] width 0 height 0
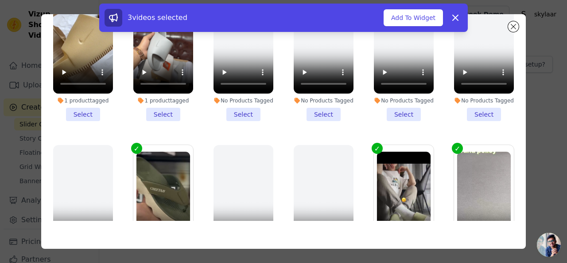
scroll to position [0, 0]
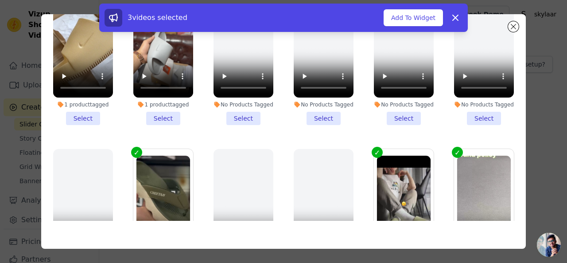
click at [88, 117] on li "1 product tagged Select" at bounding box center [83, 58] width 60 height 134
click at [0, 0] on input "1 product tagged Select" at bounding box center [0, 0] width 0 height 0
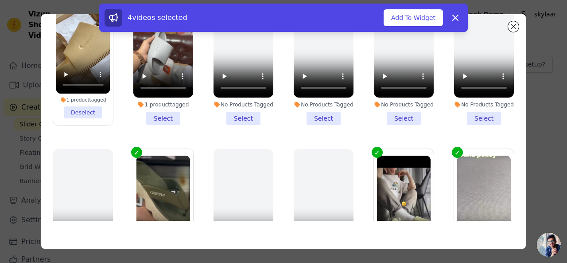
click at [166, 117] on li "1 product tagged Select" at bounding box center [163, 58] width 60 height 134
click at [0, 0] on input "1 product tagged Select" at bounding box center [0, 0] width 0 height 0
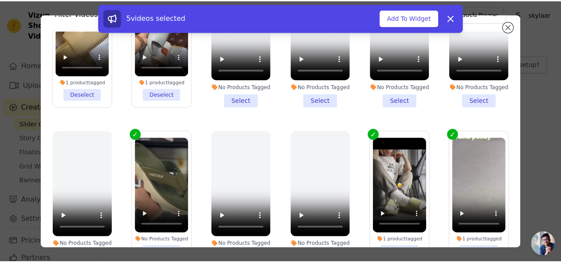
scroll to position [48, 0]
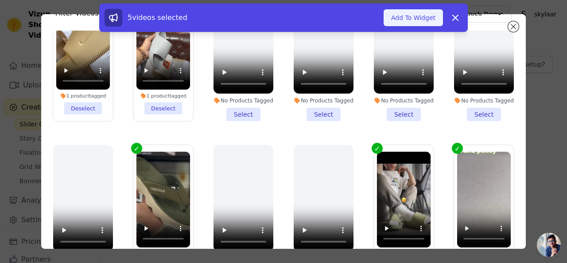
click at [433, 22] on button "Add To Widget" at bounding box center [413, 17] width 59 height 17
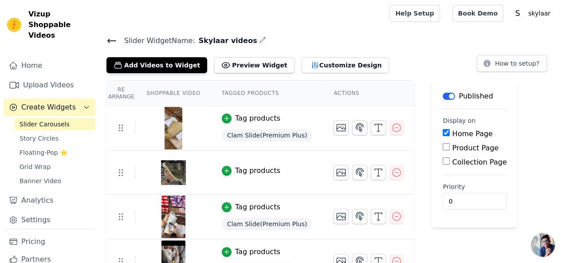
scroll to position [0, 0]
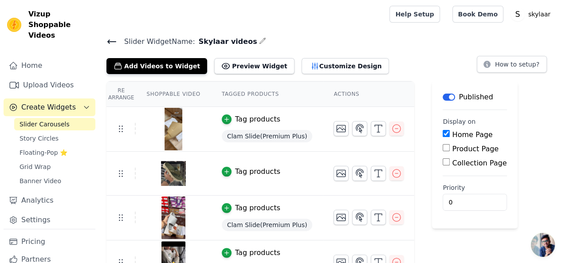
click at [112, 42] on icon at bounding box center [111, 41] width 11 height 11
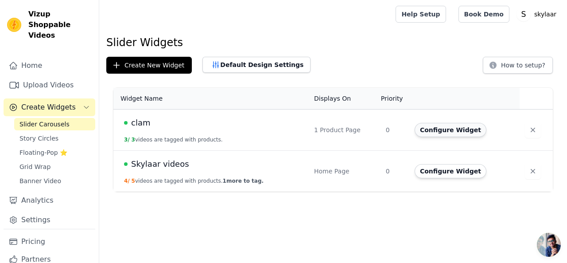
click at [426, 126] on button "Configure Widget" at bounding box center [451, 130] width 72 height 14
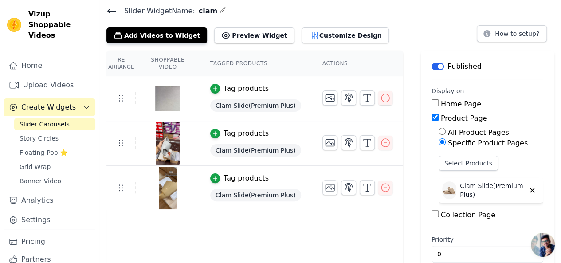
scroll to position [46, 0]
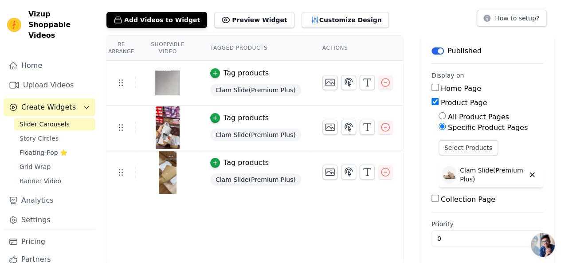
click at [156, 175] on div at bounding box center [167, 172] width 63 height 43
click at [174, 172] on img at bounding box center [167, 172] width 25 height 43
